Goal: Navigation & Orientation: Find specific page/section

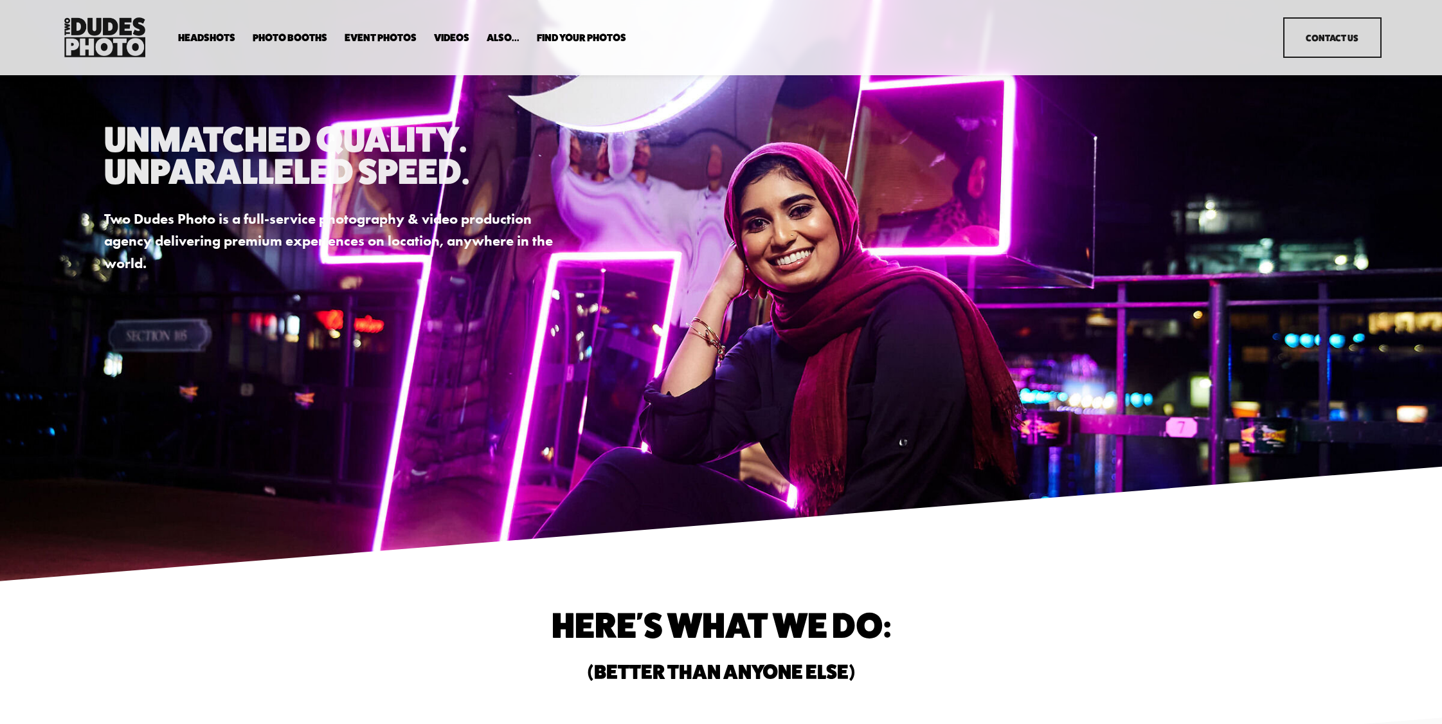
click at [358, 43] on link "Event Photos" at bounding box center [381, 37] width 72 height 12
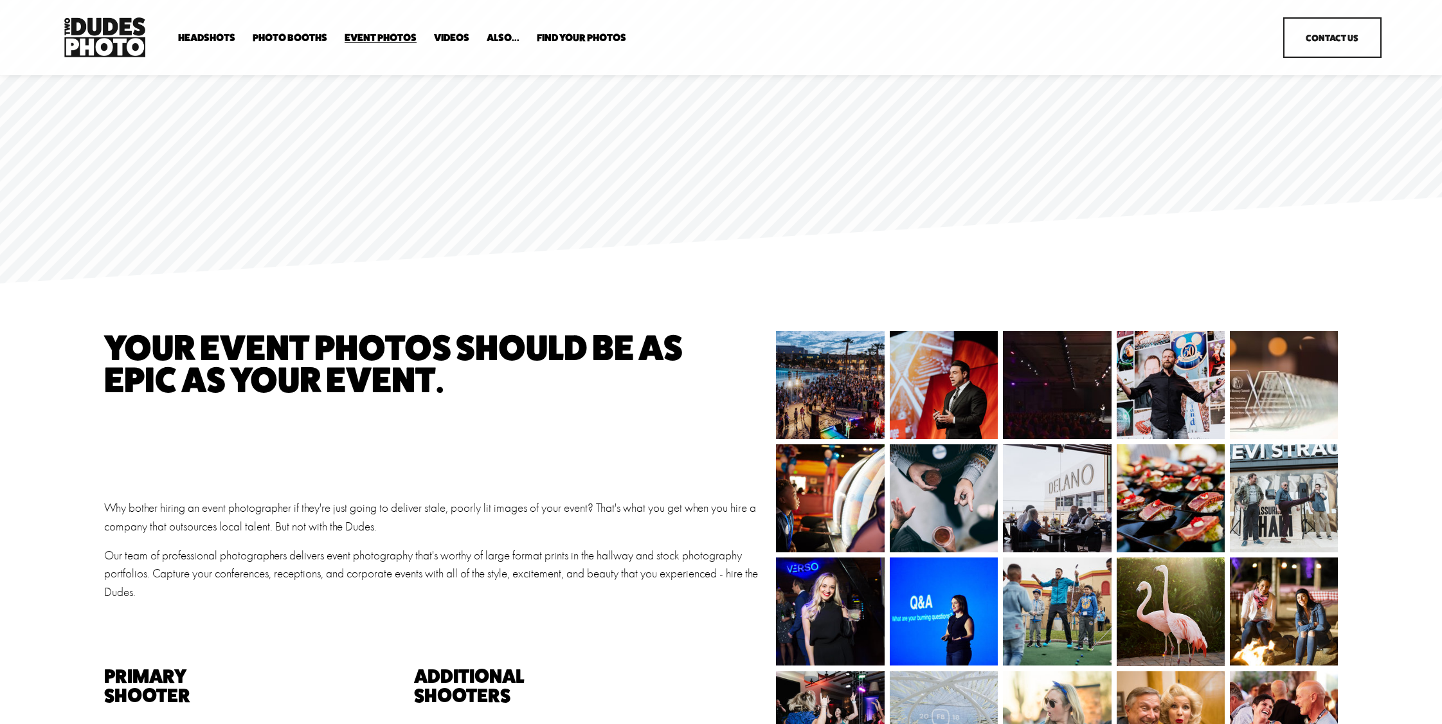
click at [461, 38] on link "Videos" at bounding box center [451, 37] width 35 height 12
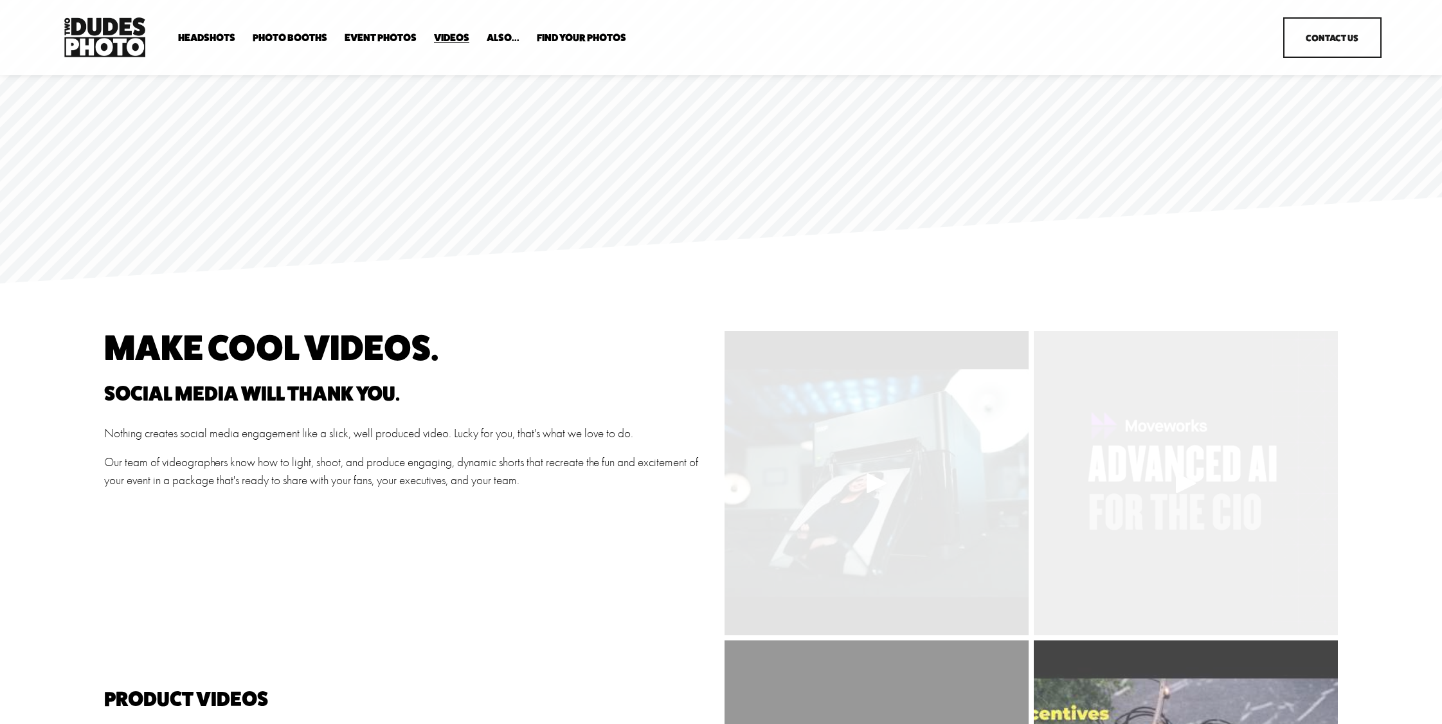
click at [490, 45] on div "Headshots Expo Headshots In Your Office Executive / VIP Portraits" at bounding box center [657, 37] width 1194 height 46
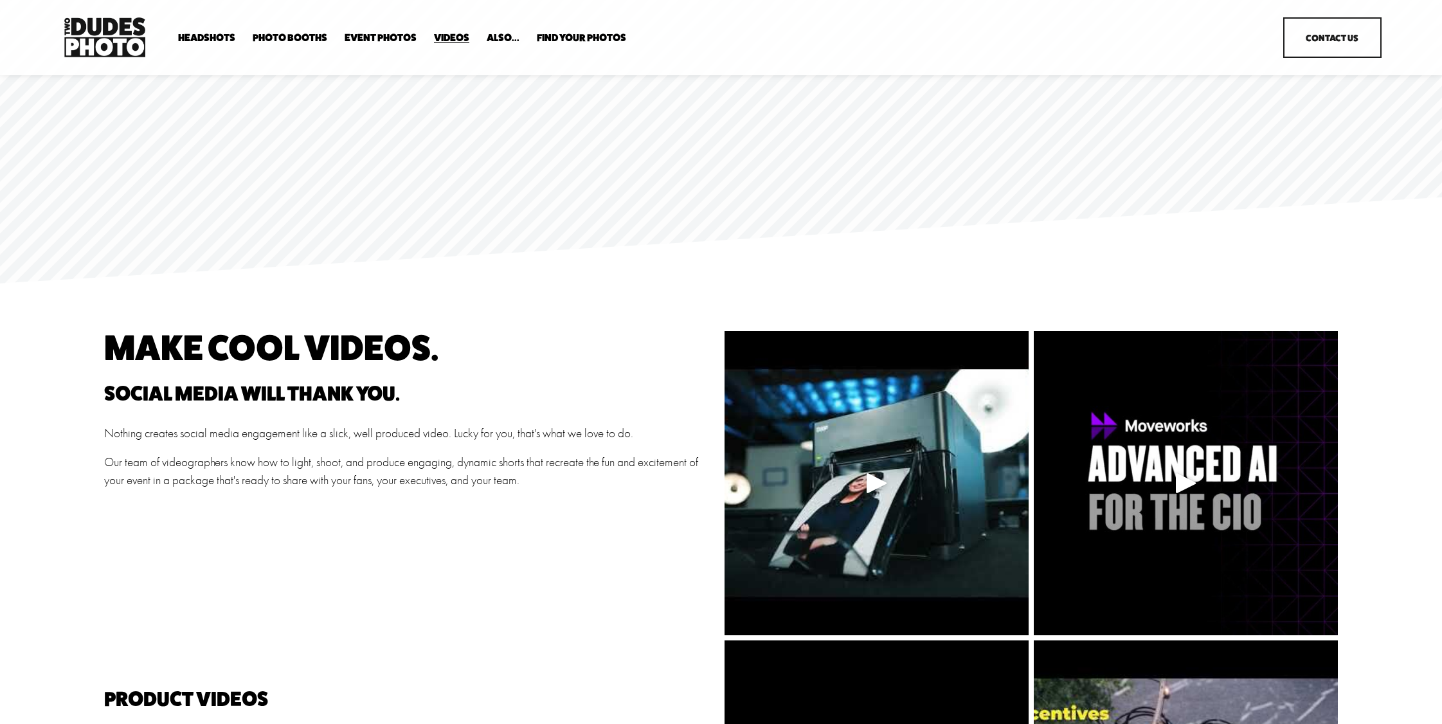
click at [494, 44] on div "Headshots Expo Headshots In Your Office Executive / VIP Portraits" at bounding box center [657, 37] width 1194 height 46
click at [221, 41] on span "Headshots" at bounding box center [206, 38] width 57 height 10
